Goal: Information Seeking & Learning: Learn about a topic

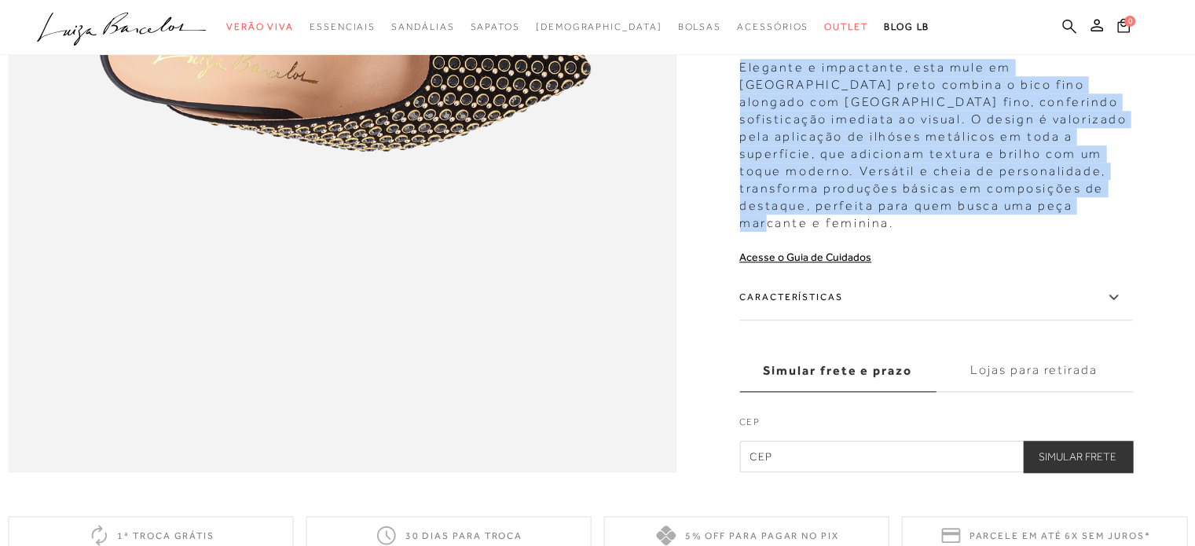
click at [1071, 24] on icon at bounding box center [1069, 26] width 14 height 14
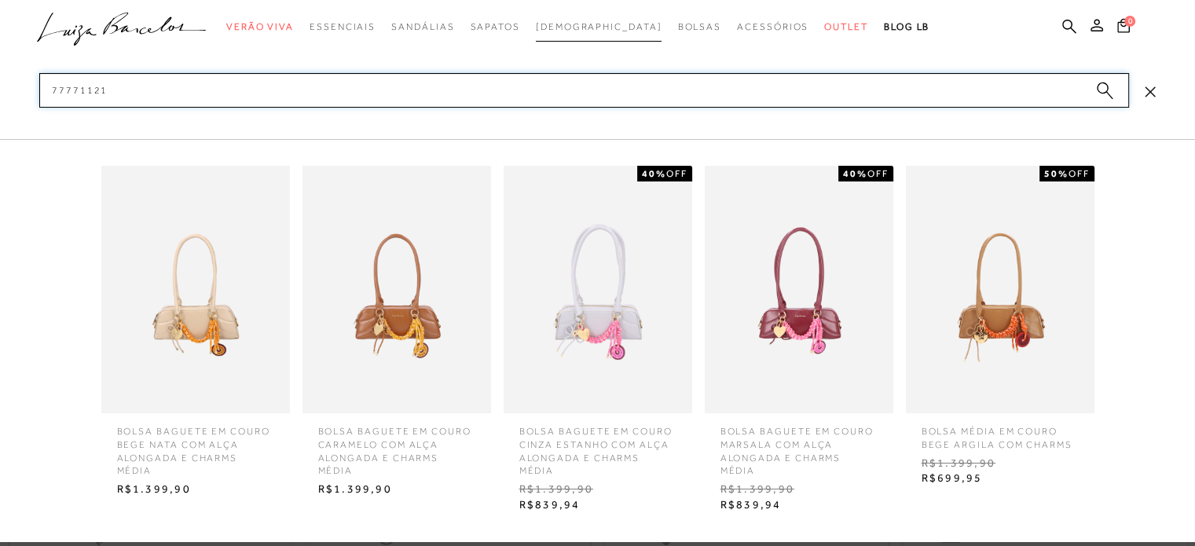
type input "77771121"
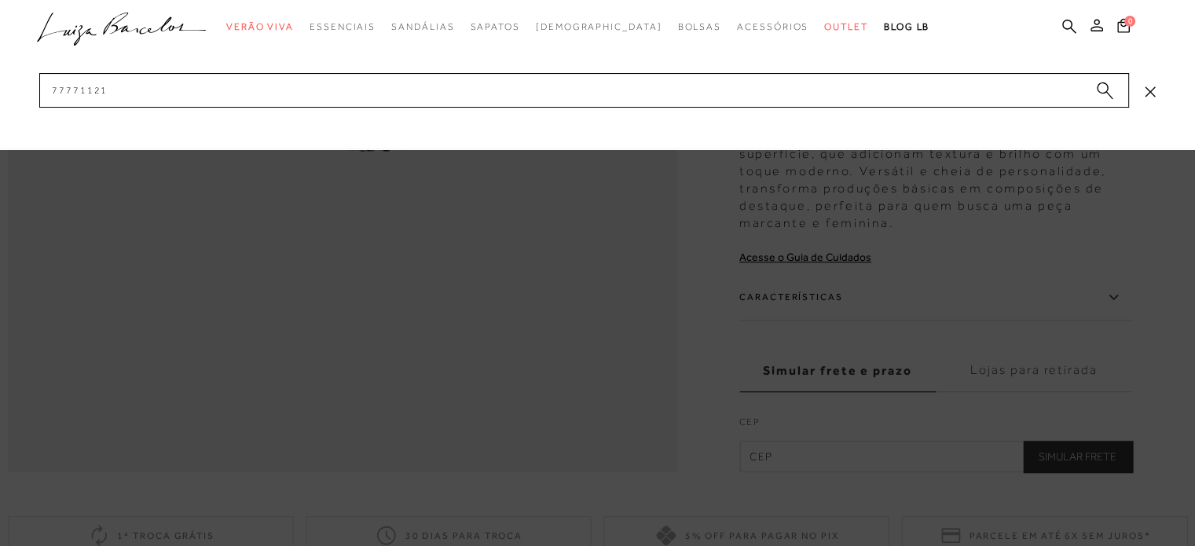
click at [672, 309] on div at bounding box center [597, 273] width 1195 height 546
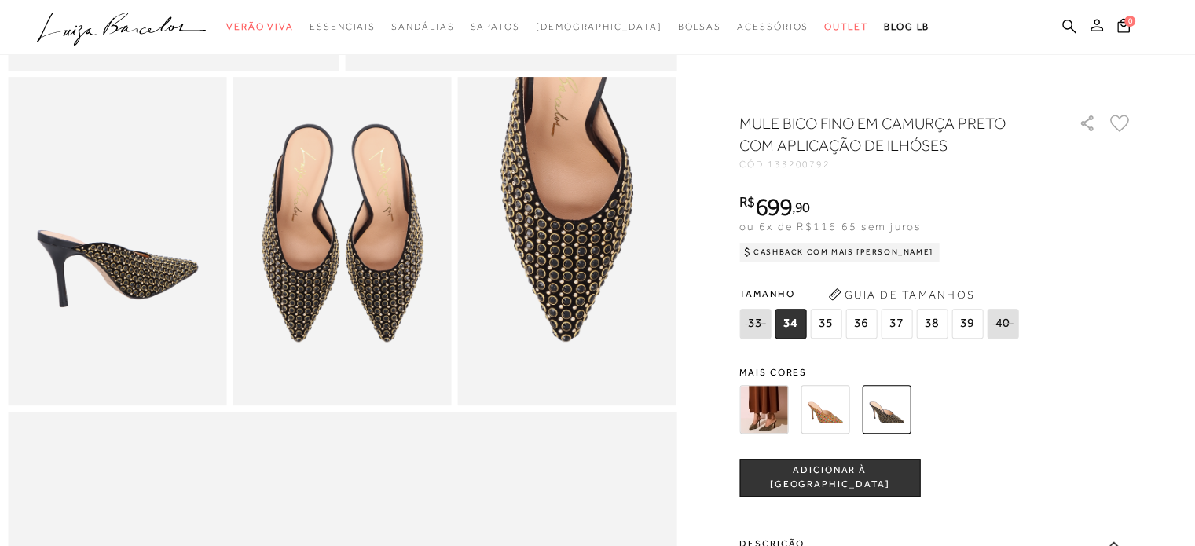
scroll to position [478, 0]
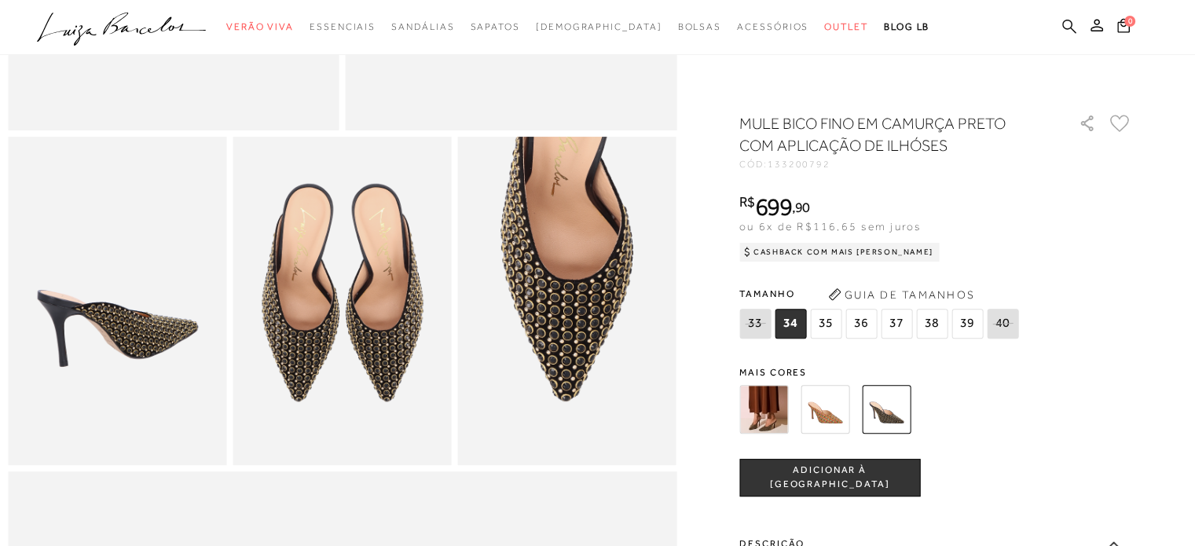
click at [1069, 23] on icon at bounding box center [1069, 26] width 14 height 15
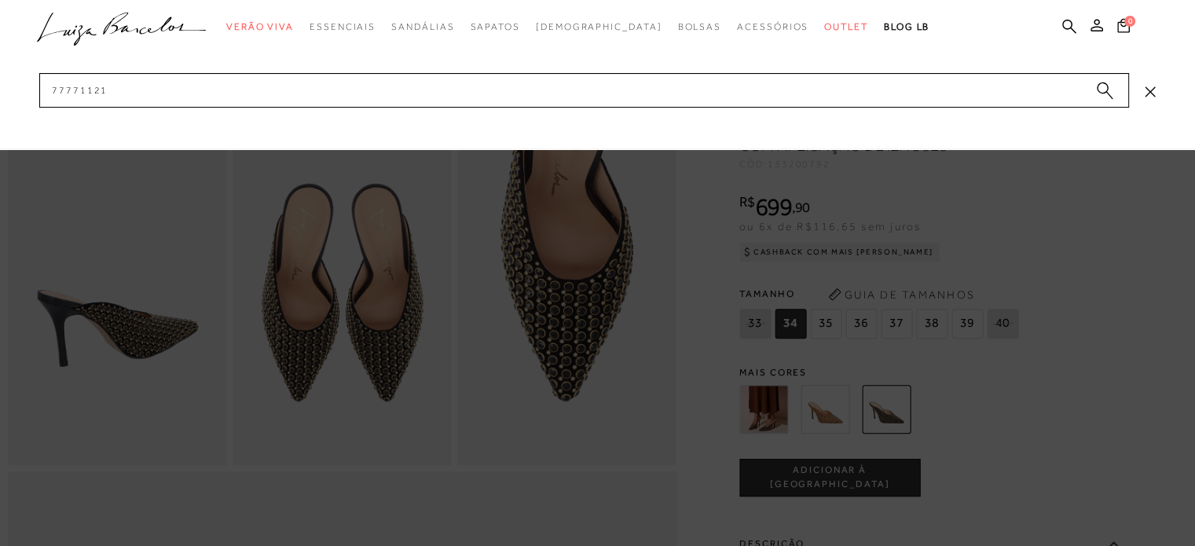
click at [176, 78] on input "77771121" at bounding box center [583, 90] width 1089 height 35
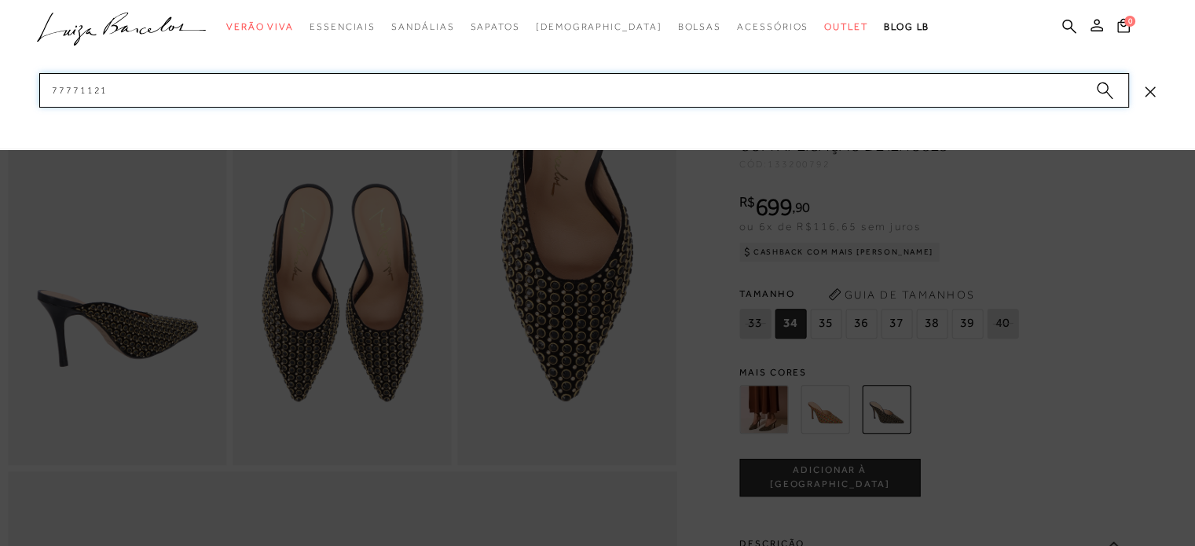
click at [150, 93] on input "77771121" at bounding box center [583, 90] width 1089 height 35
click at [156, 86] on input "7777112" at bounding box center [583, 90] width 1089 height 35
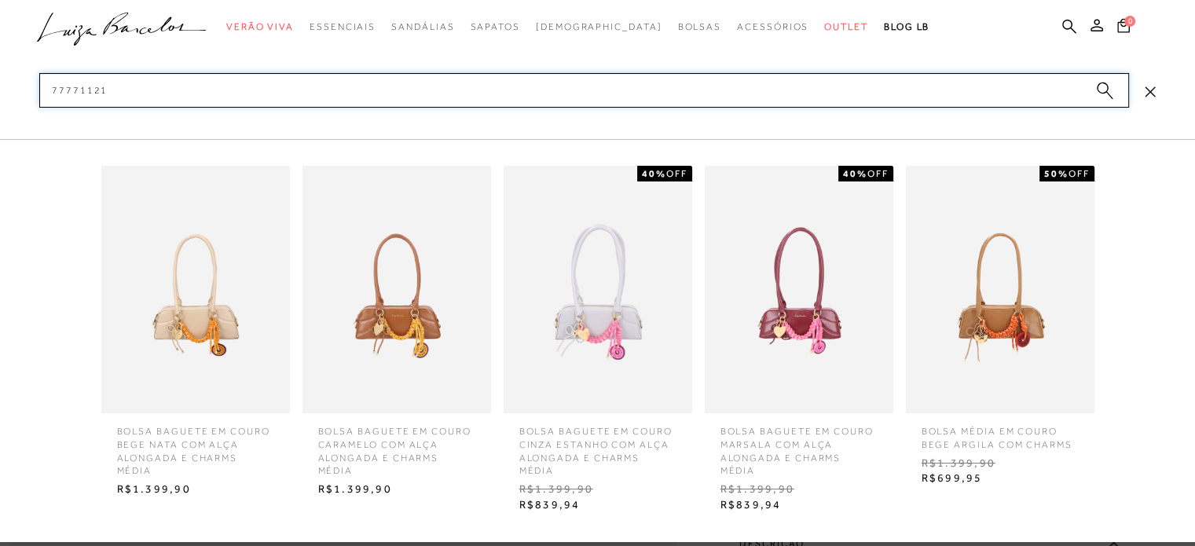
type input "77771121"
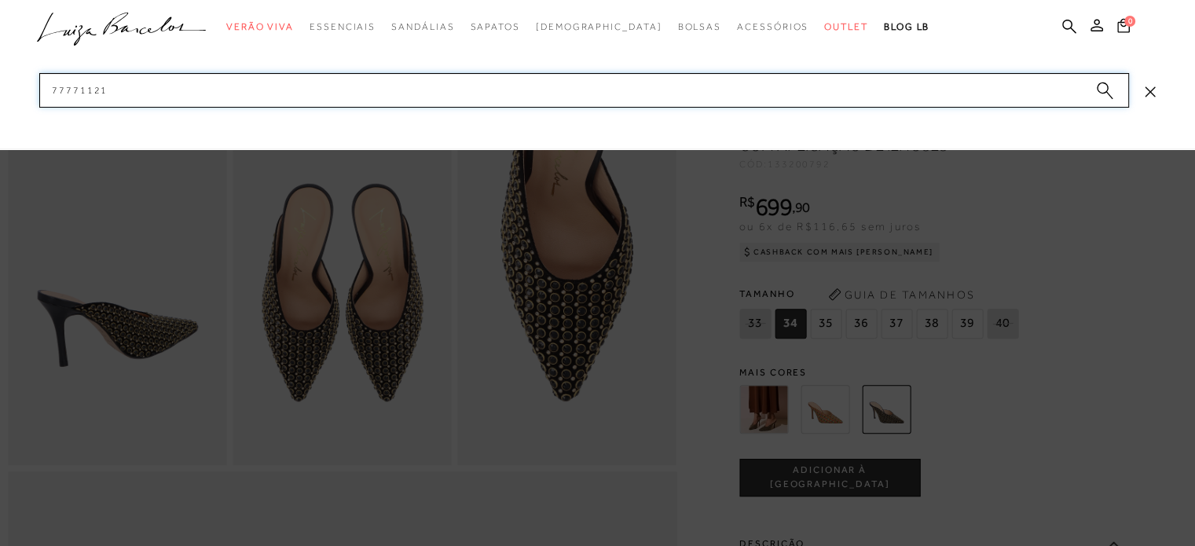
click at [663, 97] on input "77771121" at bounding box center [583, 90] width 1089 height 35
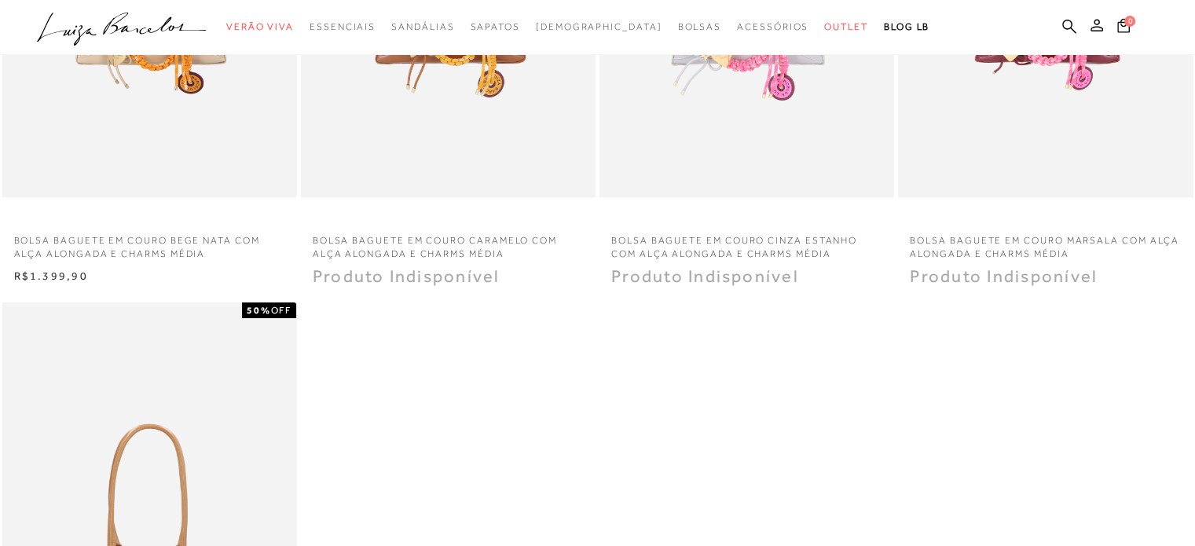
scroll to position [289, 0]
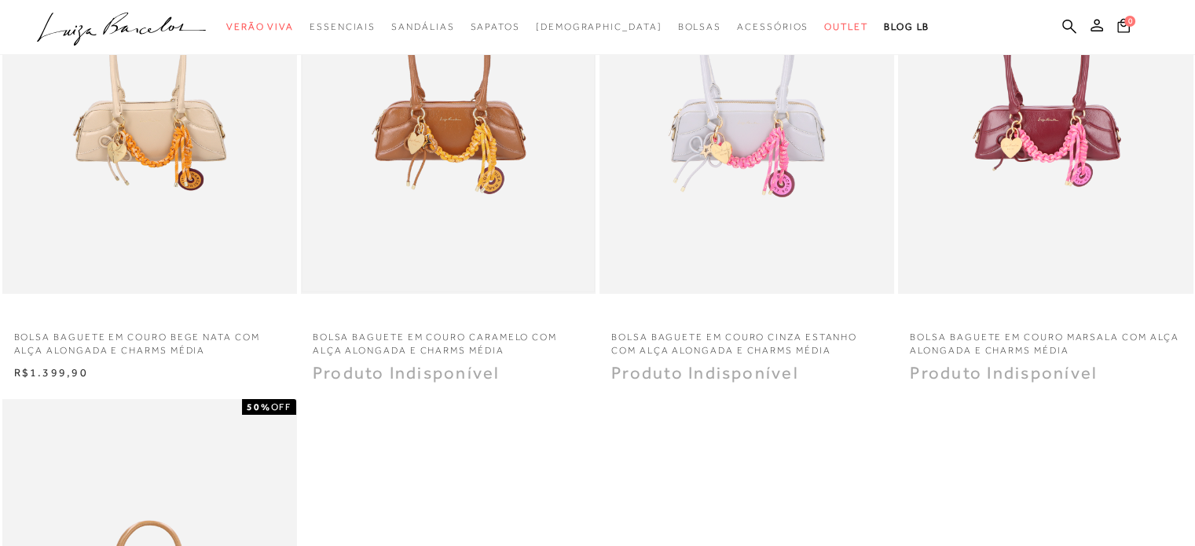
click at [395, 160] on img at bounding box center [447, 74] width 291 height 438
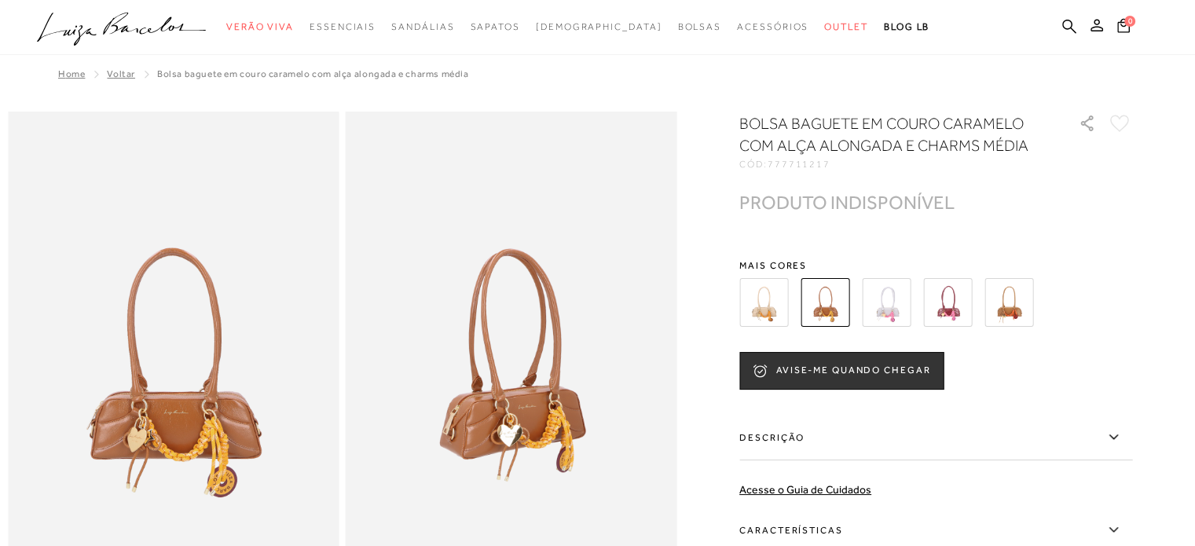
click at [1027, 302] on img at bounding box center [1008, 302] width 49 height 49
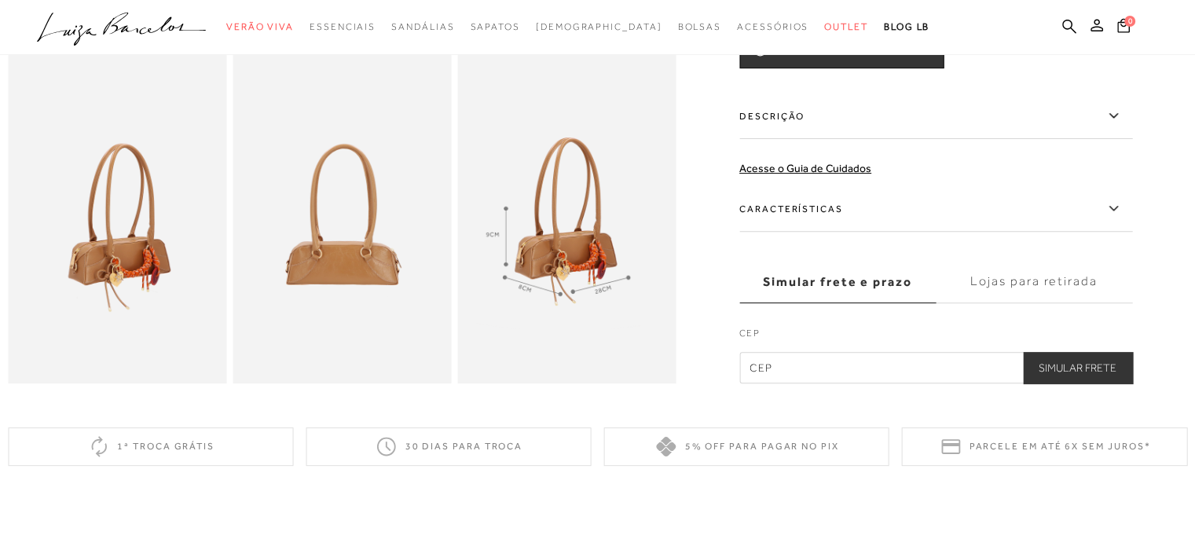
scroll to position [520, 0]
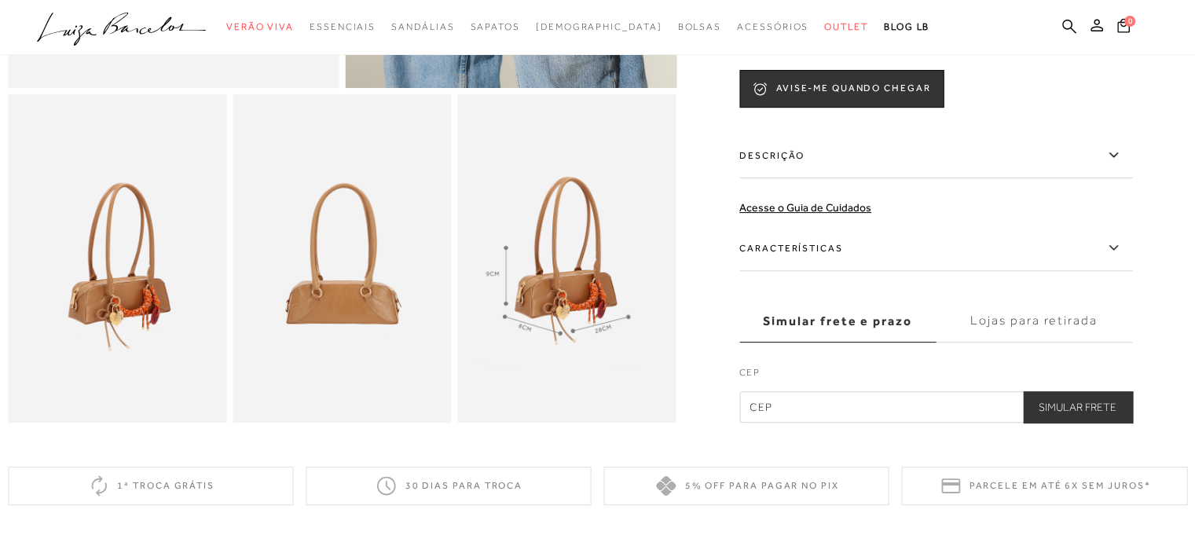
click at [1009, 164] on label "Descrição" at bounding box center [935, 156] width 393 height 46
click at [0, 0] on input "Descrição" at bounding box center [0, 0] width 0 height 0
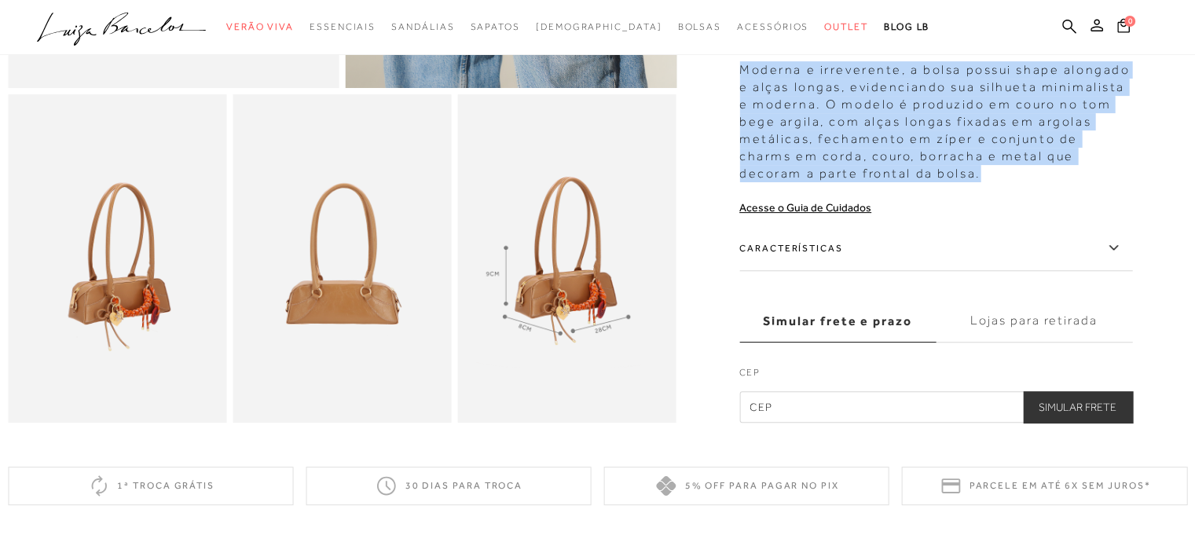
drag, startPoint x: 745, startPoint y: 81, endPoint x: 903, endPoint y: 194, distance: 194.2
click at [903, 182] on div "Moderna e irreverente, a bolsa possui shape alongado e alças longas, evidencian…" at bounding box center [935, 117] width 393 height 129
copy div "Moderna e irreverente, a bolsa possui shape alongado e alças longas, evidencian…"
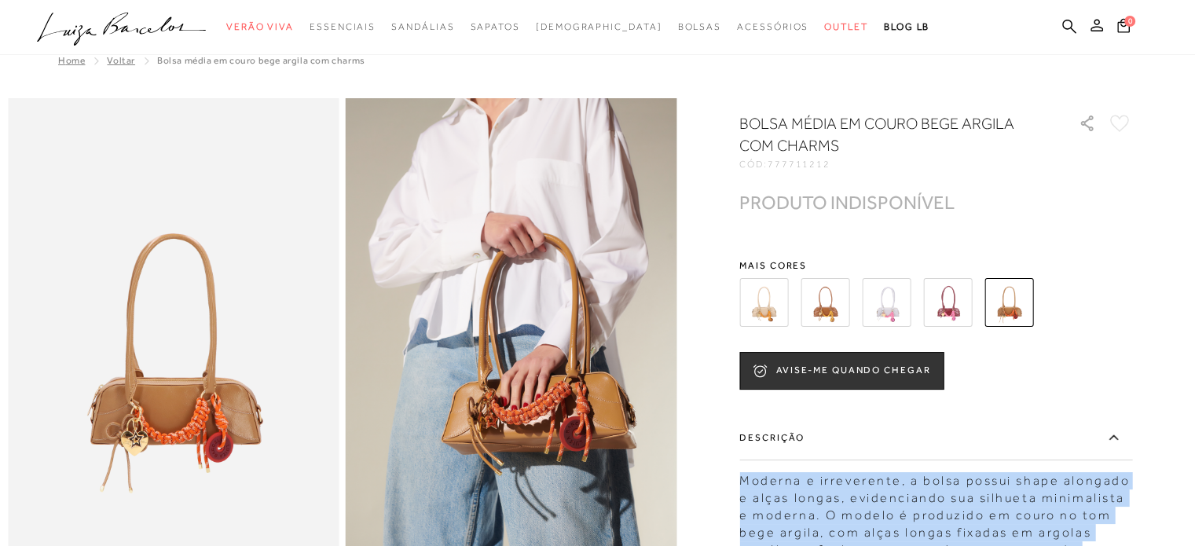
scroll to position [4, 0]
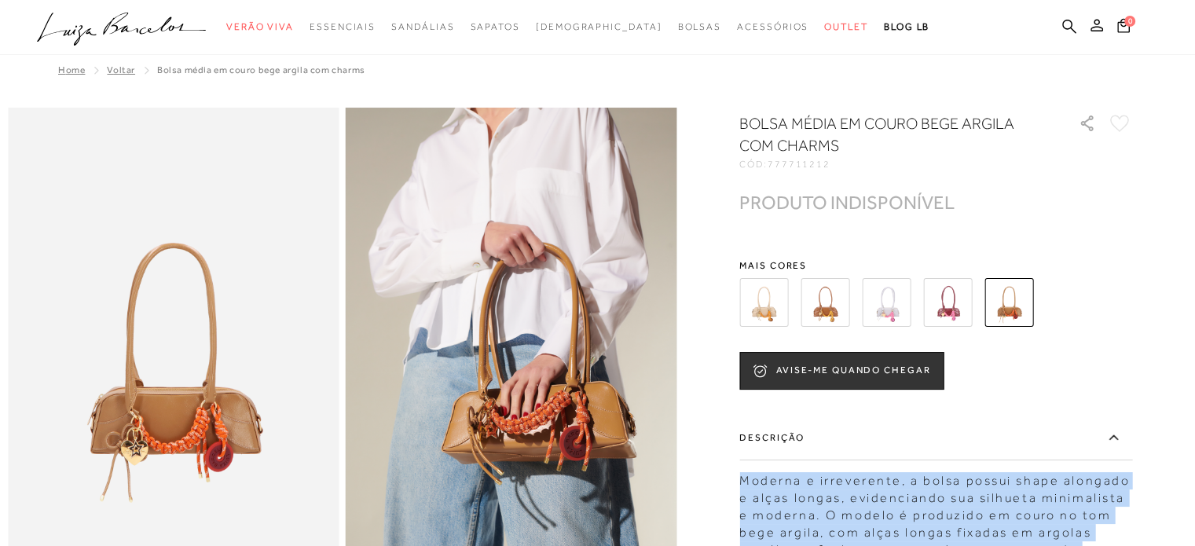
click at [784, 291] on img at bounding box center [763, 302] width 49 height 49
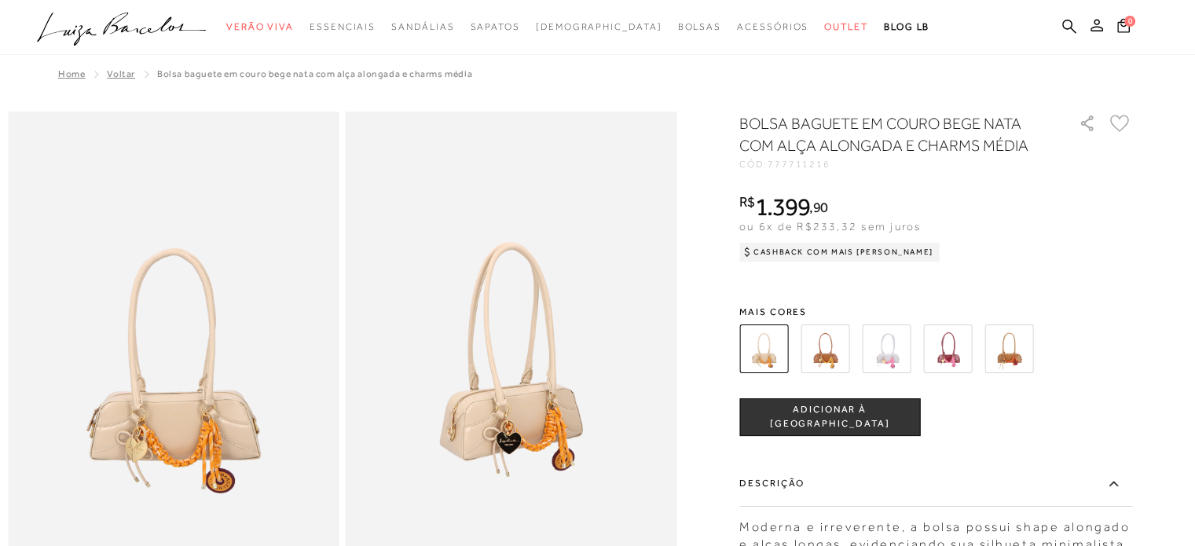
click at [1060, 27] on ul ".a{fill-rule:evenodd;} Verão Viva Em alta Favoritos das Influenciadoras Apostas…" at bounding box center [585, 27] width 1097 height 29
click at [1067, 24] on icon at bounding box center [1069, 26] width 14 height 15
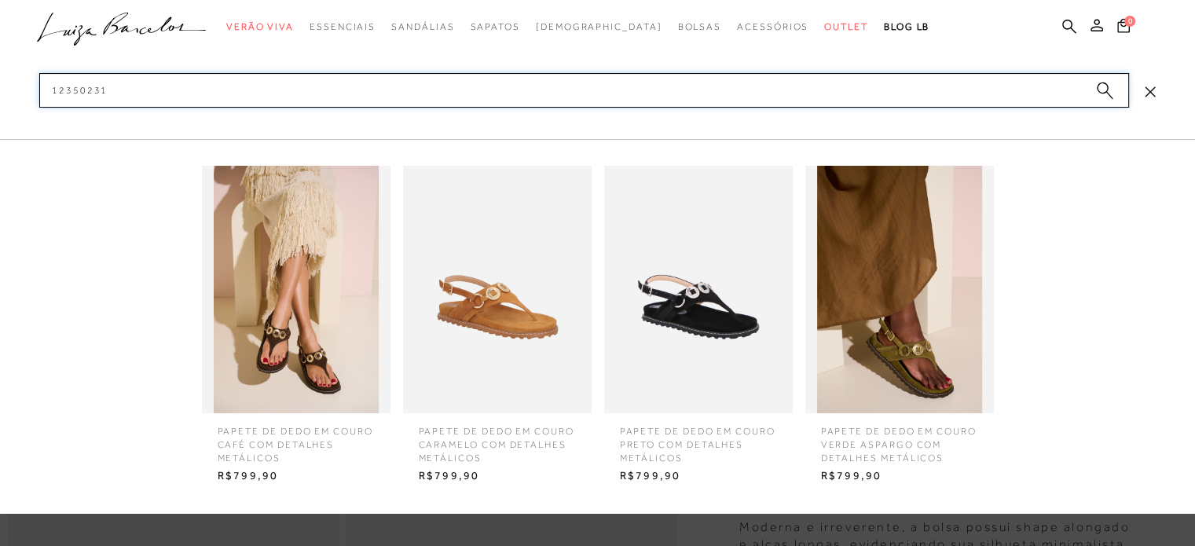
type input "12350231"
click at [252, 317] on img at bounding box center [296, 289] width 189 height 247
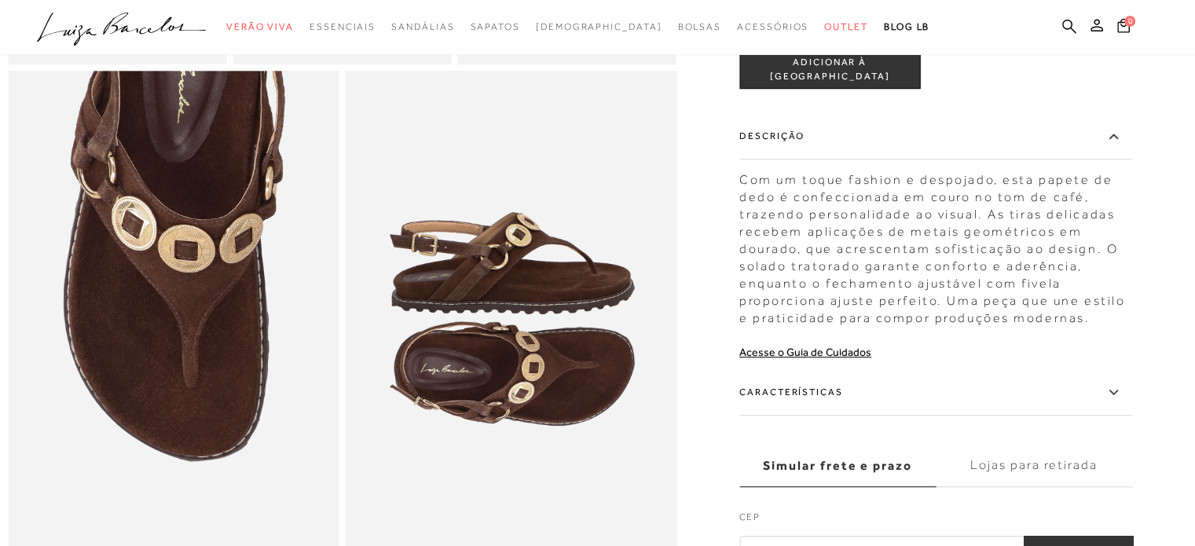
scroll to position [908, 0]
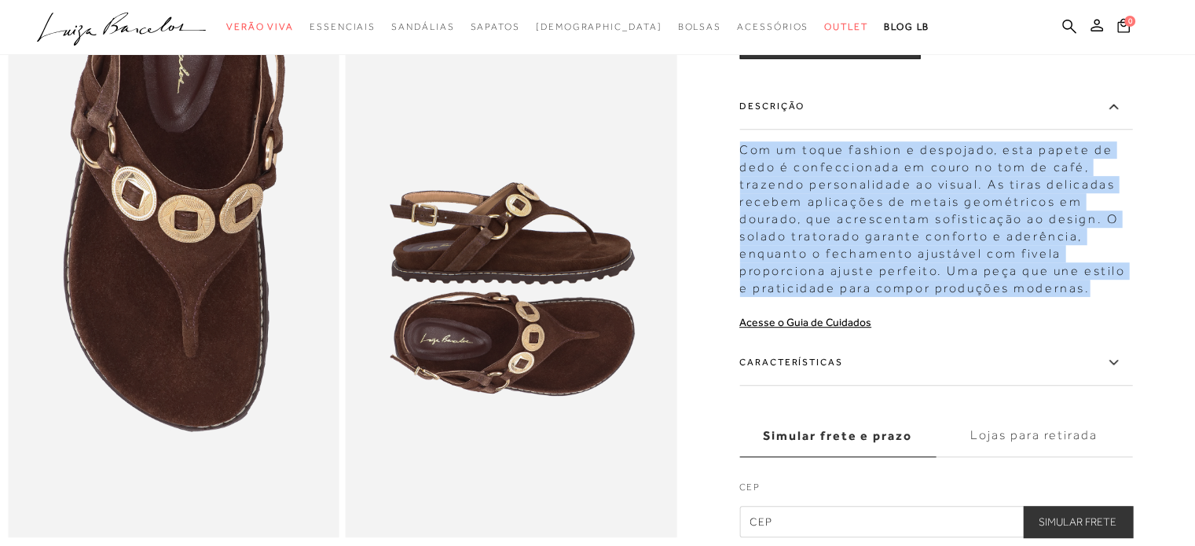
drag, startPoint x: 749, startPoint y: 170, endPoint x: 1108, endPoint y: 306, distance: 384.6
click at [1108, 297] on div "Com um toque fashion e despojado, esta papete de dedo é confeccionada em couro …" at bounding box center [935, 215] width 393 height 163
copy div "Com um toque fashion e despojado, esta papete de dedo é confeccionada em couro …"
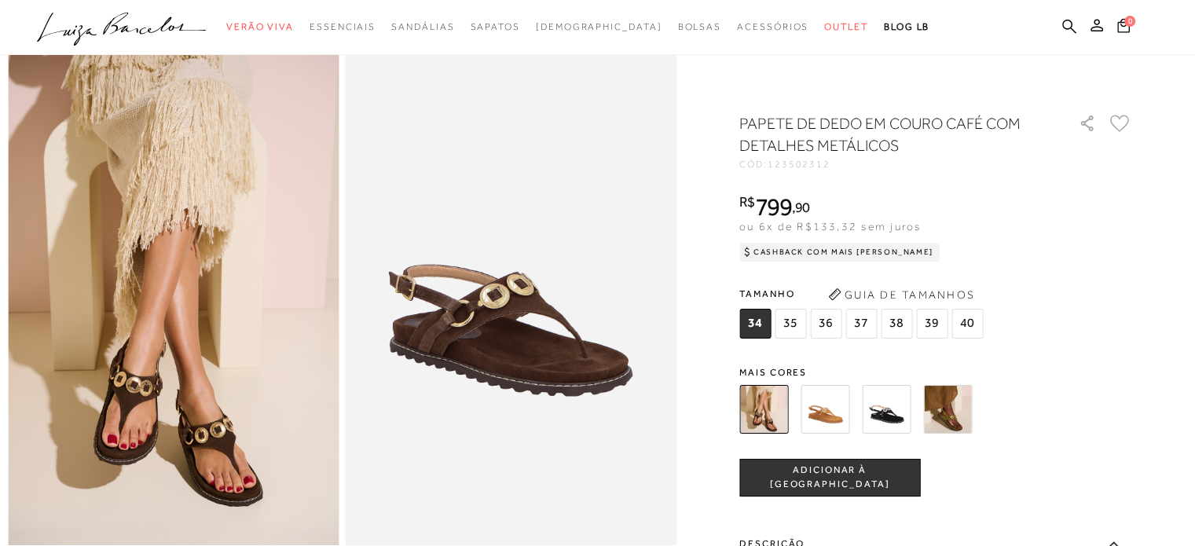
scroll to position [38, 0]
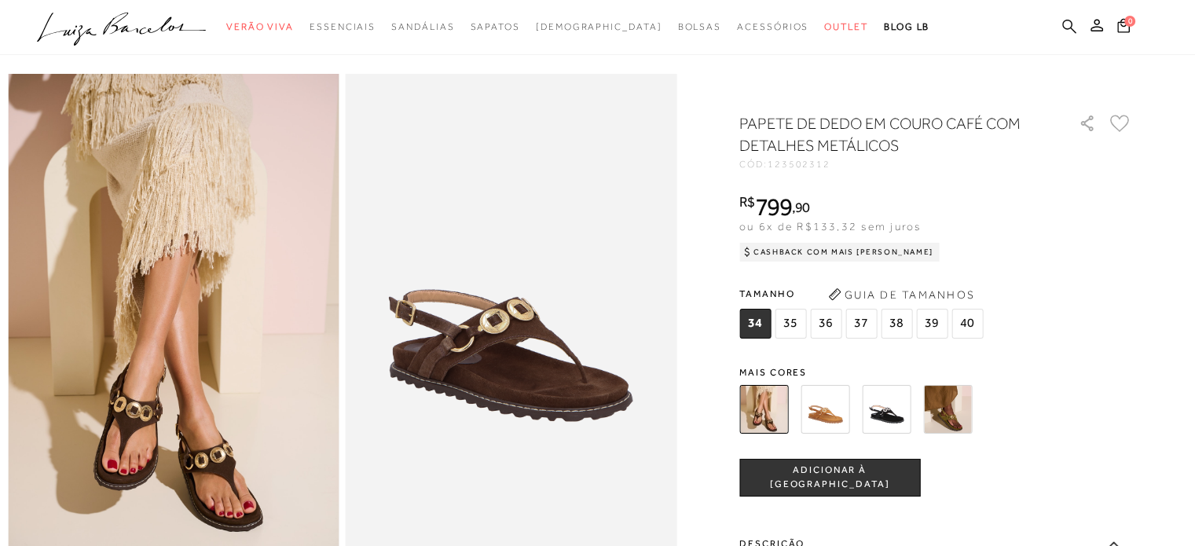
click at [1068, 21] on icon at bounding box center [1069, 26] width 14 height 15
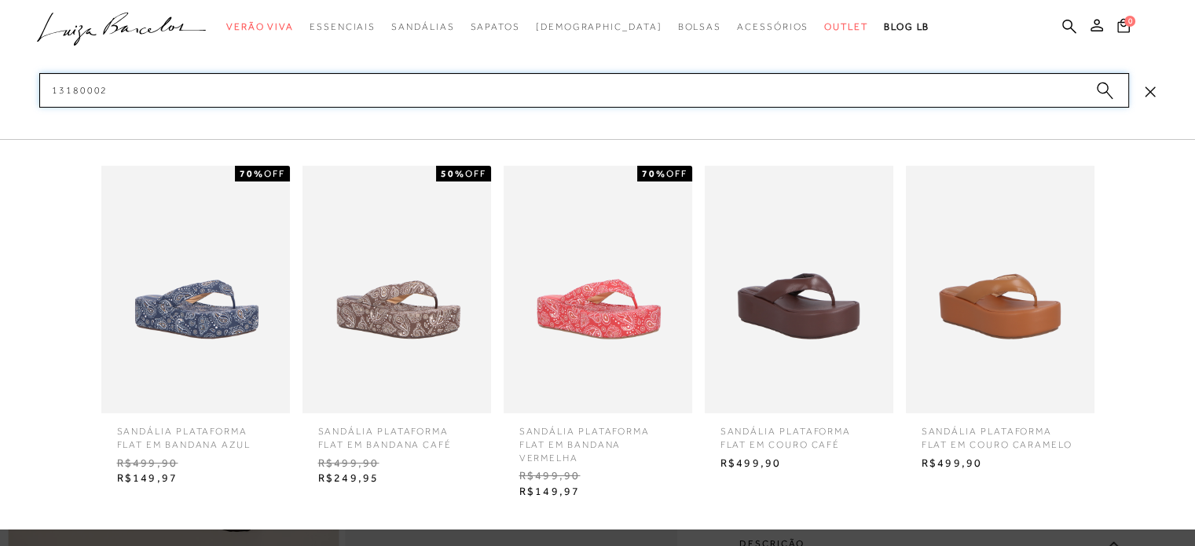
type input "13180002"
click at [833, 280] on img at bounding box center [799, 289] width 189 height 247
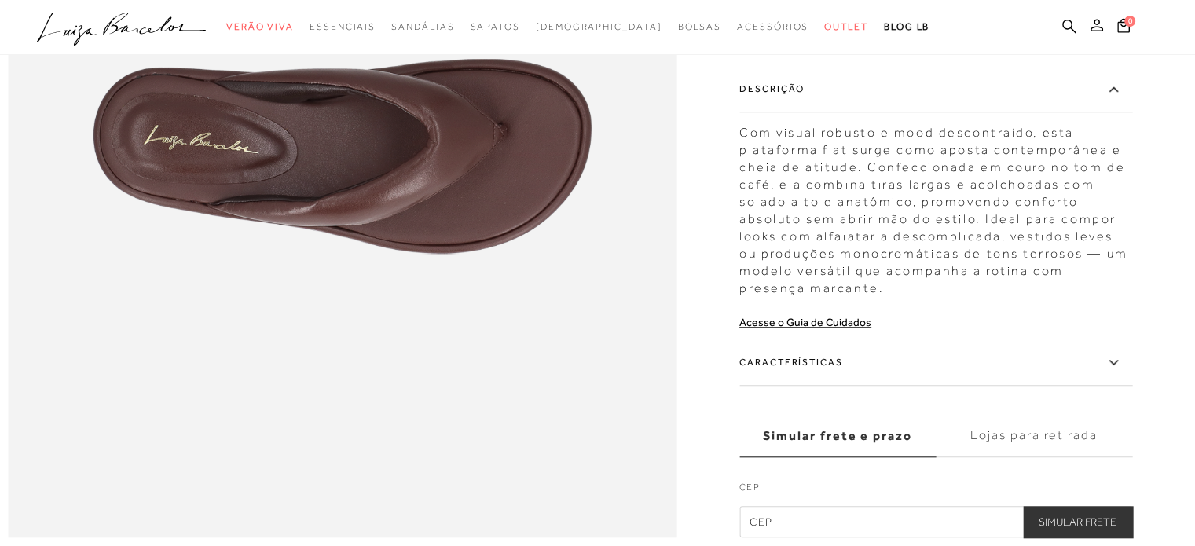
scroll to position [1376, 0]
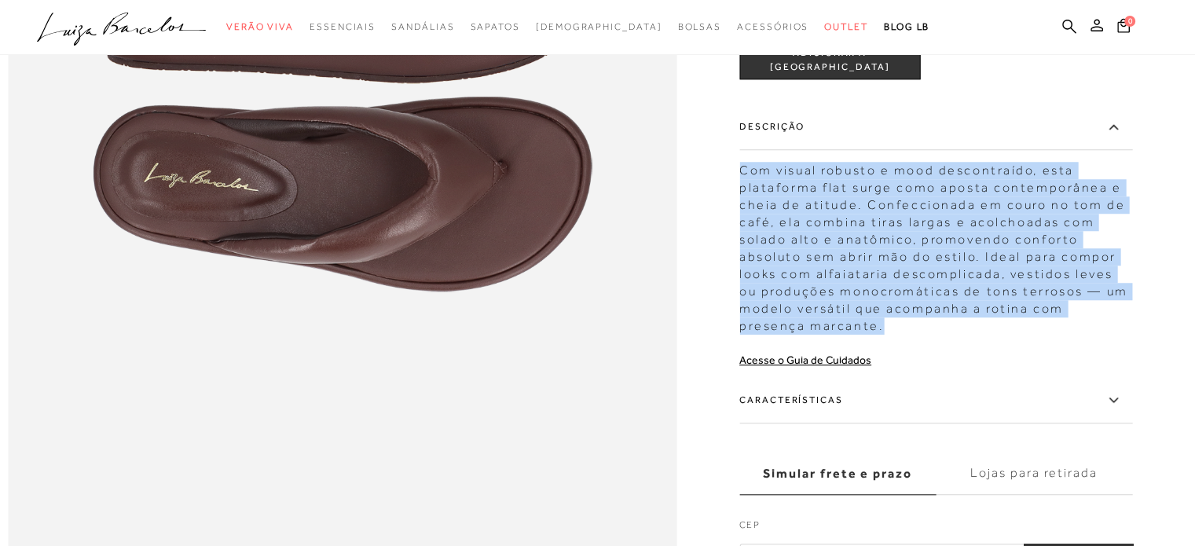
drag, startPoint x: 748, startPoint y: 200, endPoint x: 930, endPoint y: 352, distance: 237.1
click at [930, 335] on div "Com visual robusto e mood descontraído, esta plataforma flat surge como aposta …" at bounding box center [935, 244] width 393 height 181
copy div "Com visual robusto e mood descontraído, esta plataforma flat surge como aposta …"
